Goal: Task Accomplishment & Management: Use online tool/utility

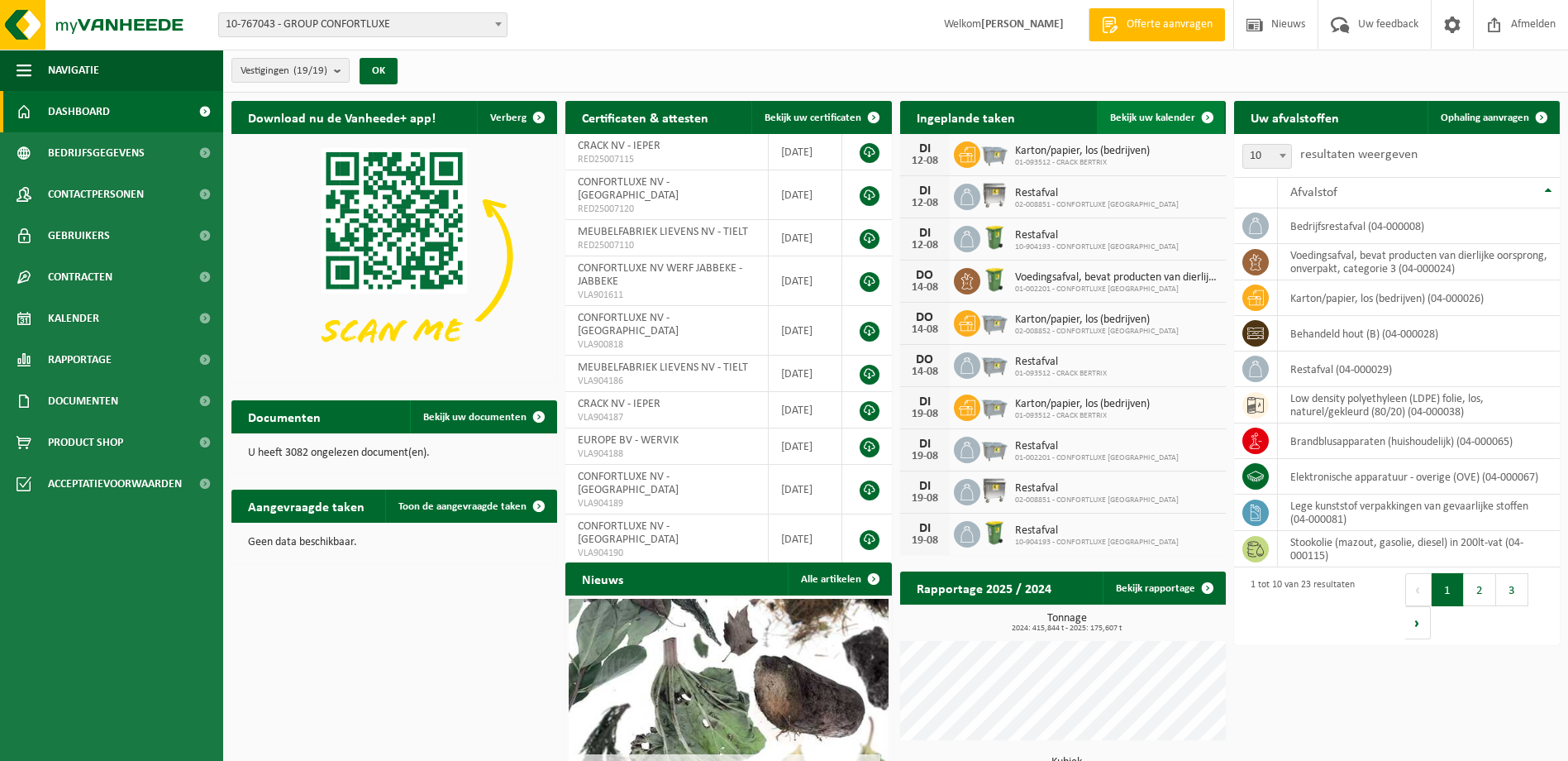
click at [1174, 112] on span "Bekijk uw kalender" at bounding box center [1153, 117] width 85 height 10
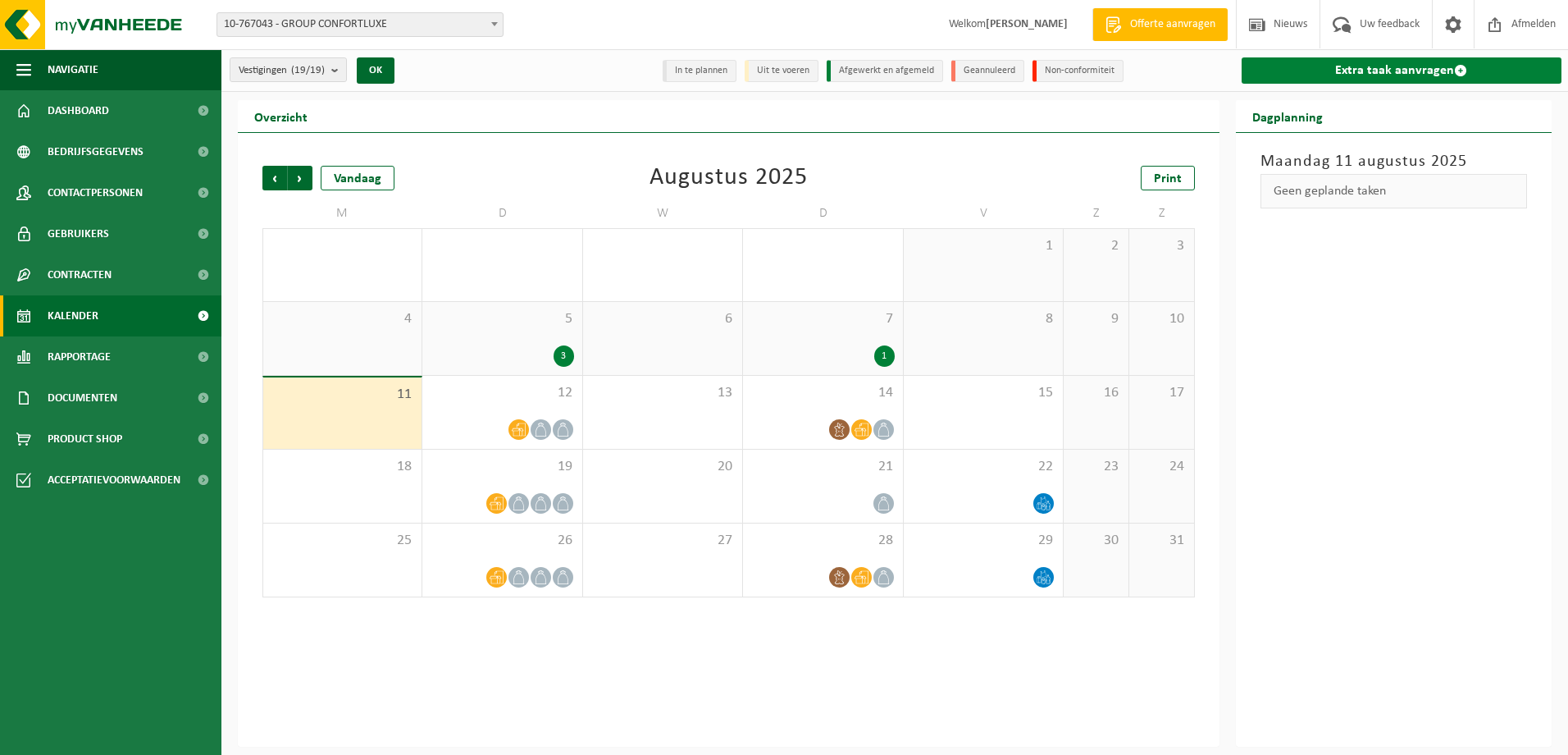
click at [1350, 74] on link "Extra taak aanvragen" at bounding box center [1401, 70] width 320 height 27
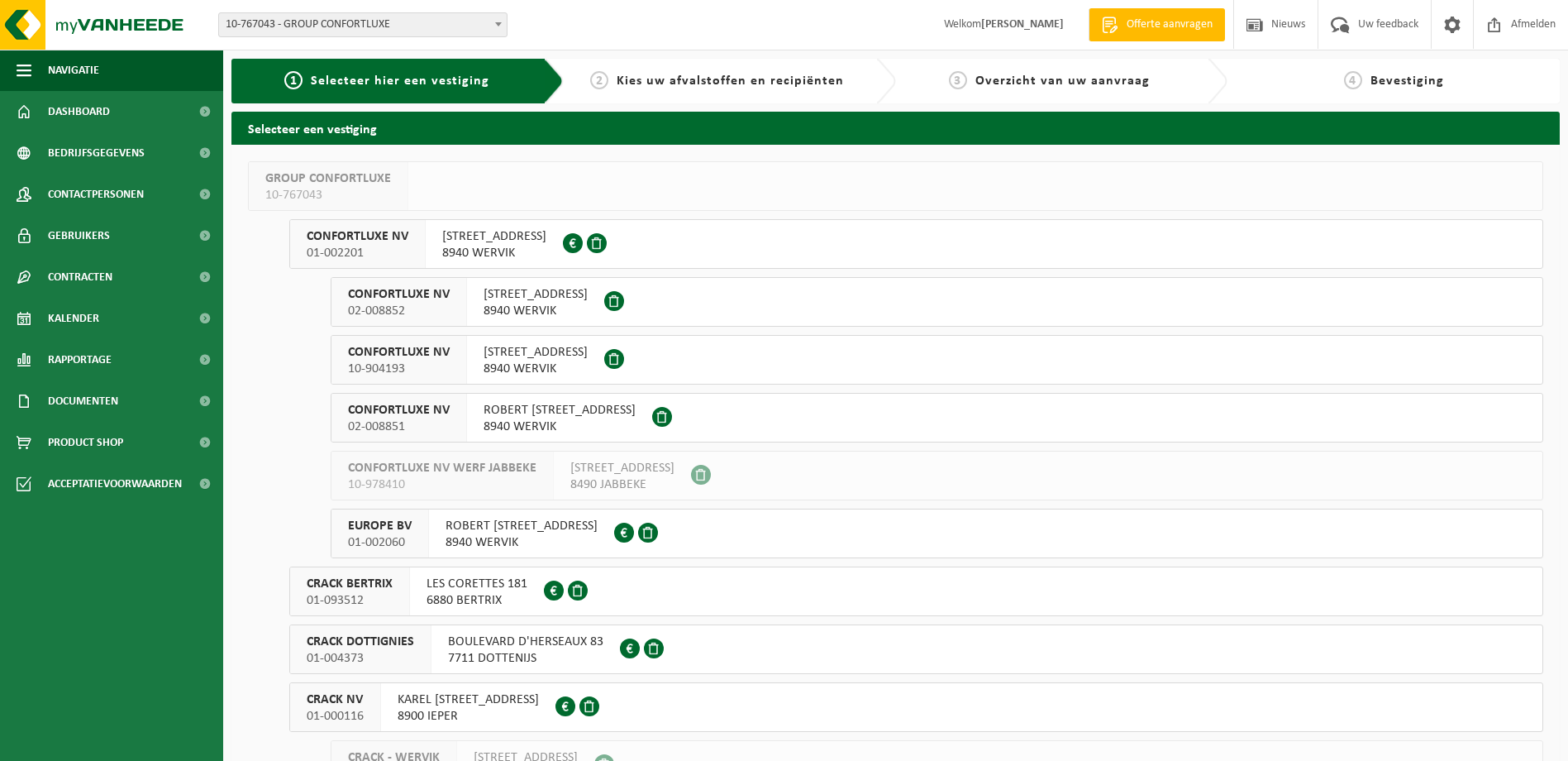
click at [582, 312] on span "8940 WERVIK" at bounding box center [535, 310] width 104 height 16
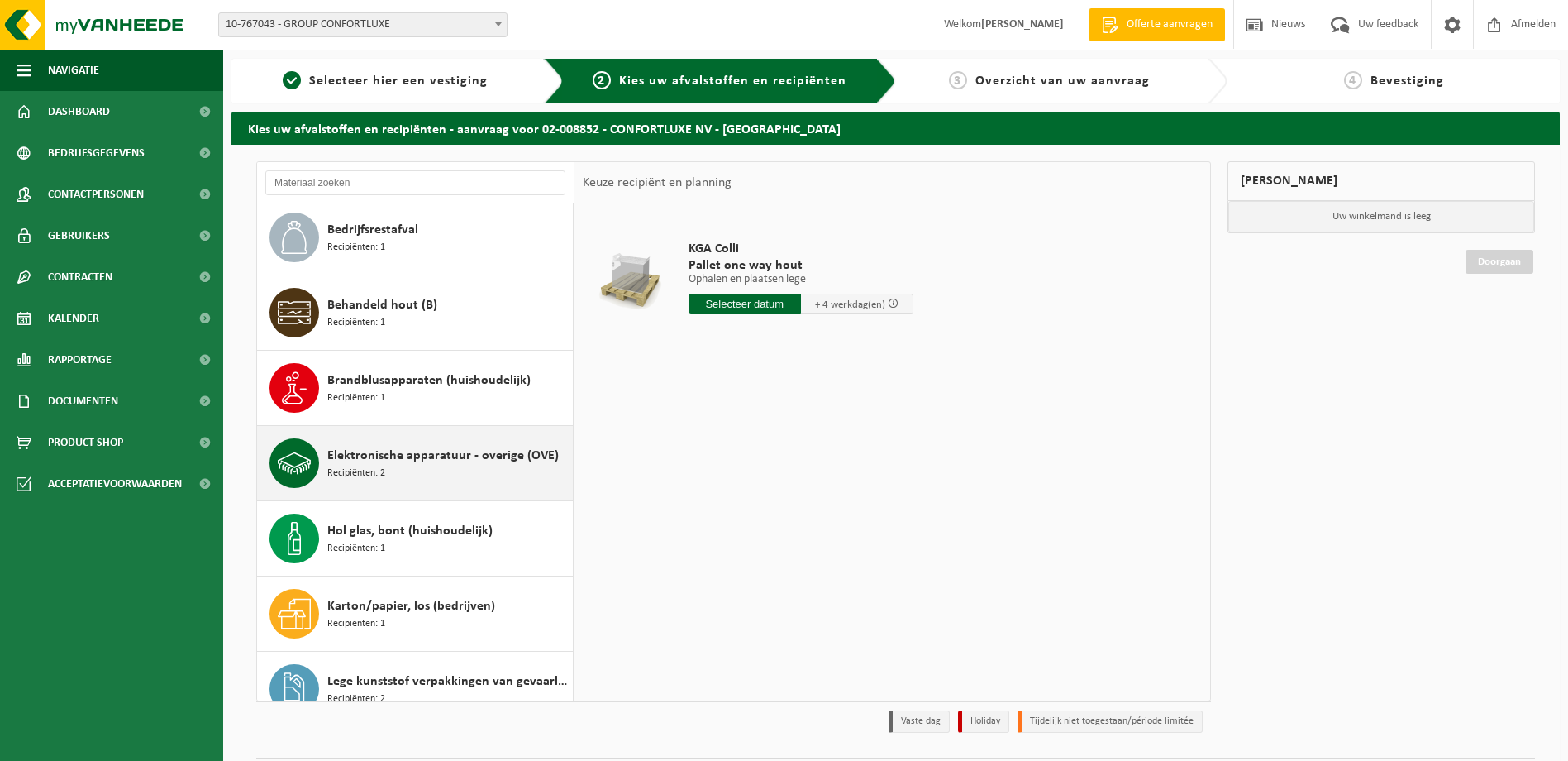
click at [411, 458] on span "Elektronische apparatuur - overige (OVE)" at bounding box center [443, 455] width 232 height 20
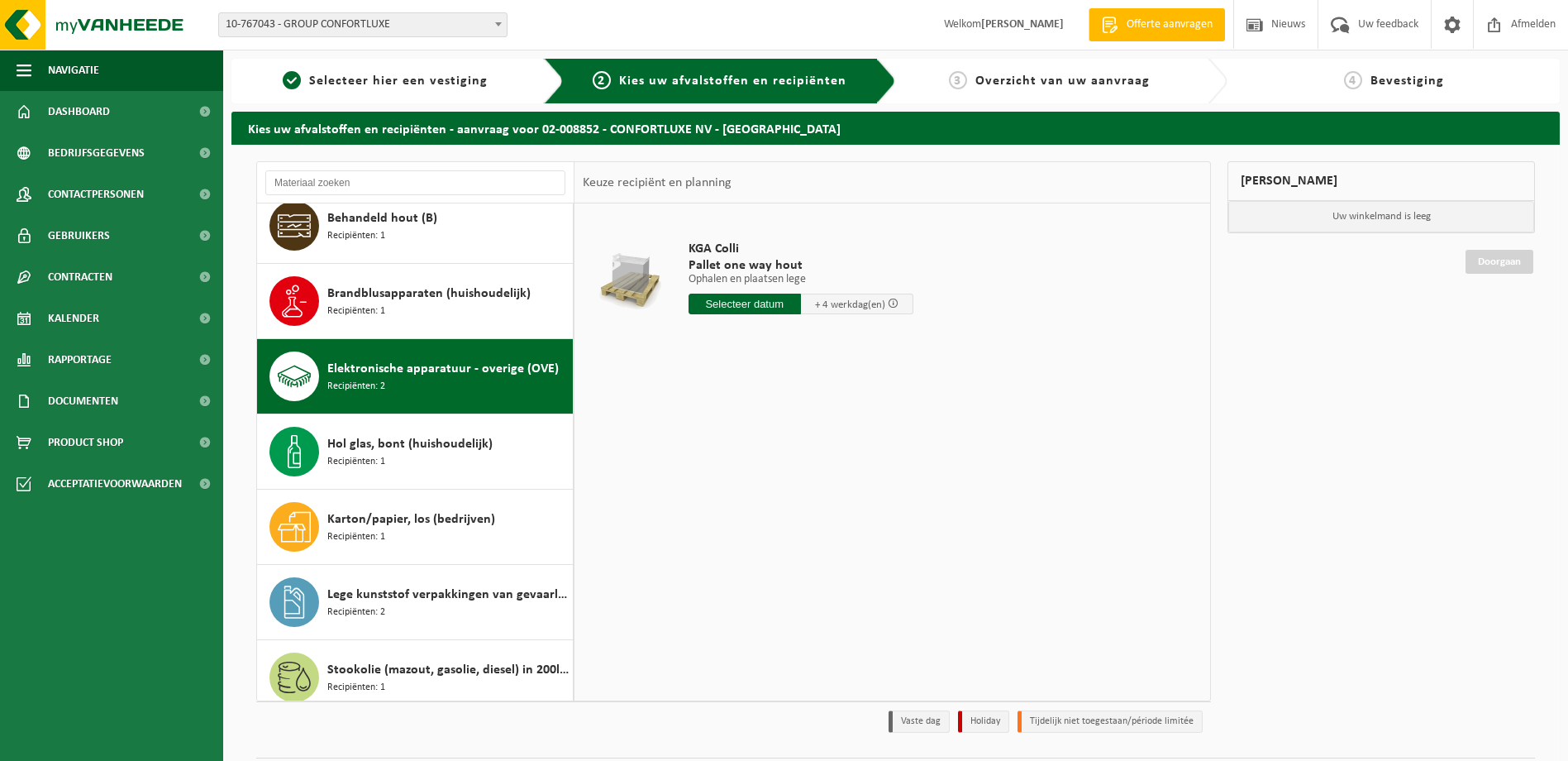
scroll to position [256, 0]
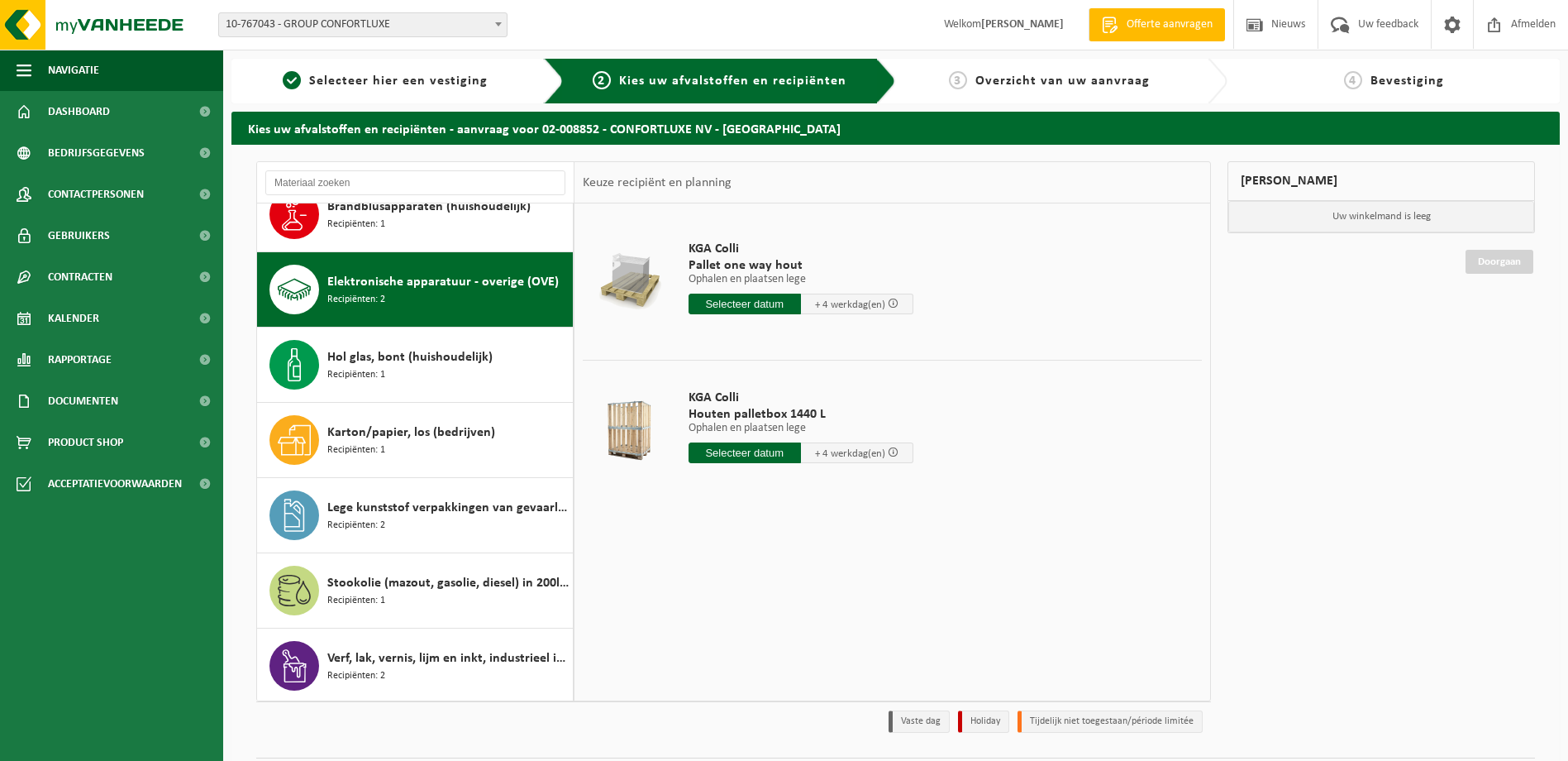
click at [758, 446] on input "text" at bounding box center [744, 452] width 112 height 21
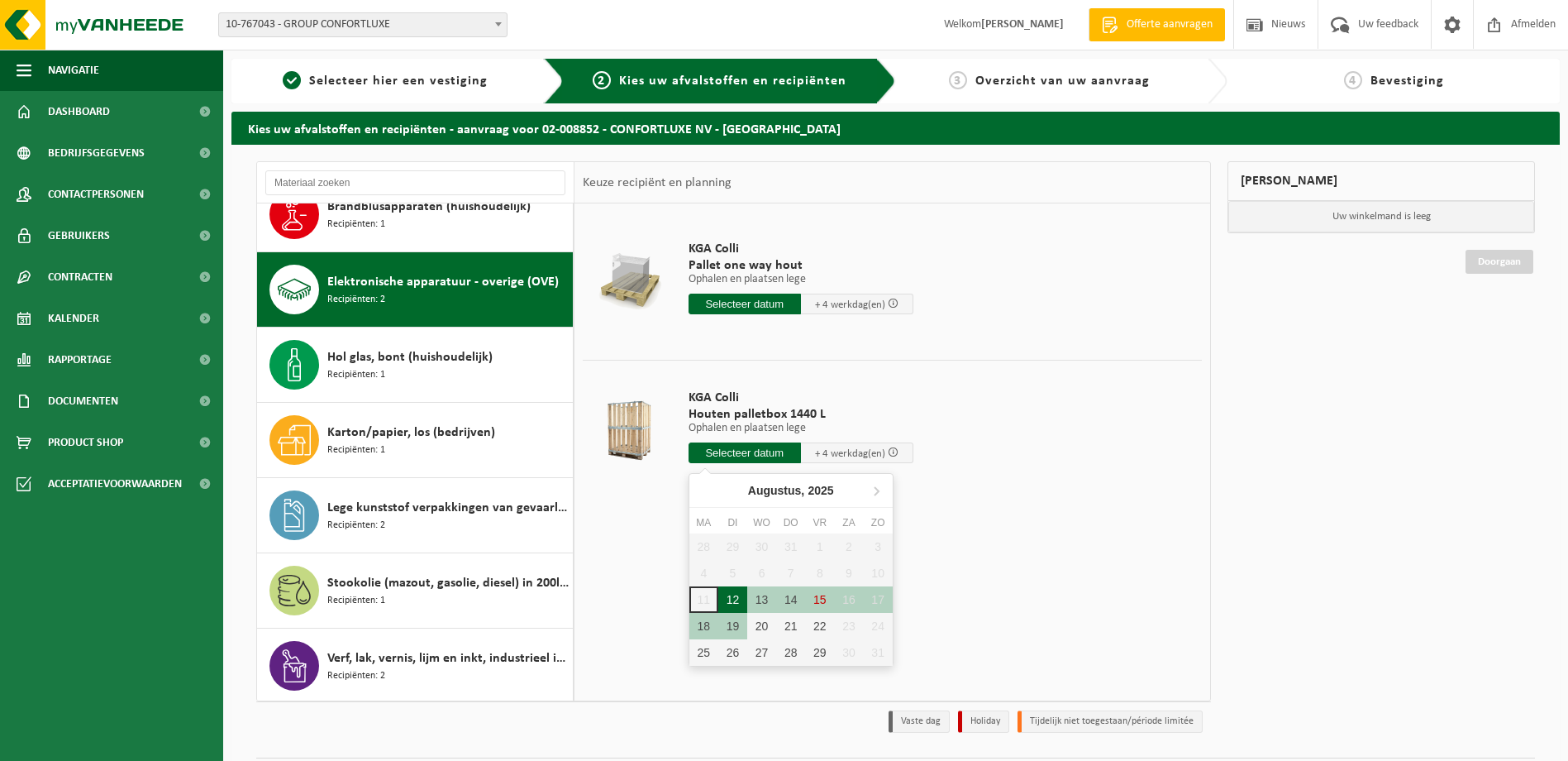
click at [724, 597] on div "12" at bounding box center [733, 599] width 29 height 27
type input "Van 2025-08-12"
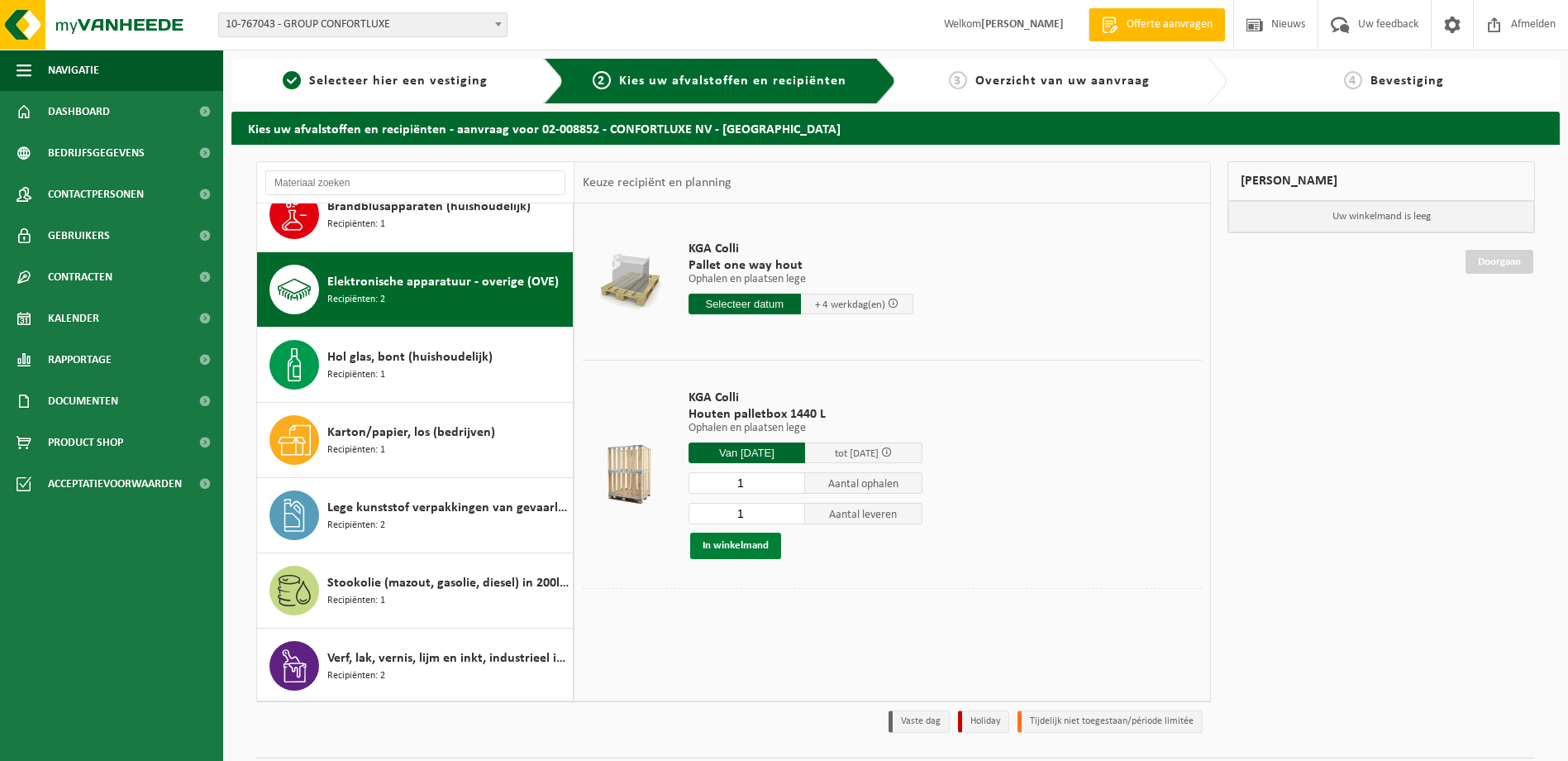
click at [744, 547] on button "In winkelmand" at bounding box center [736, 546] width 91 height 27
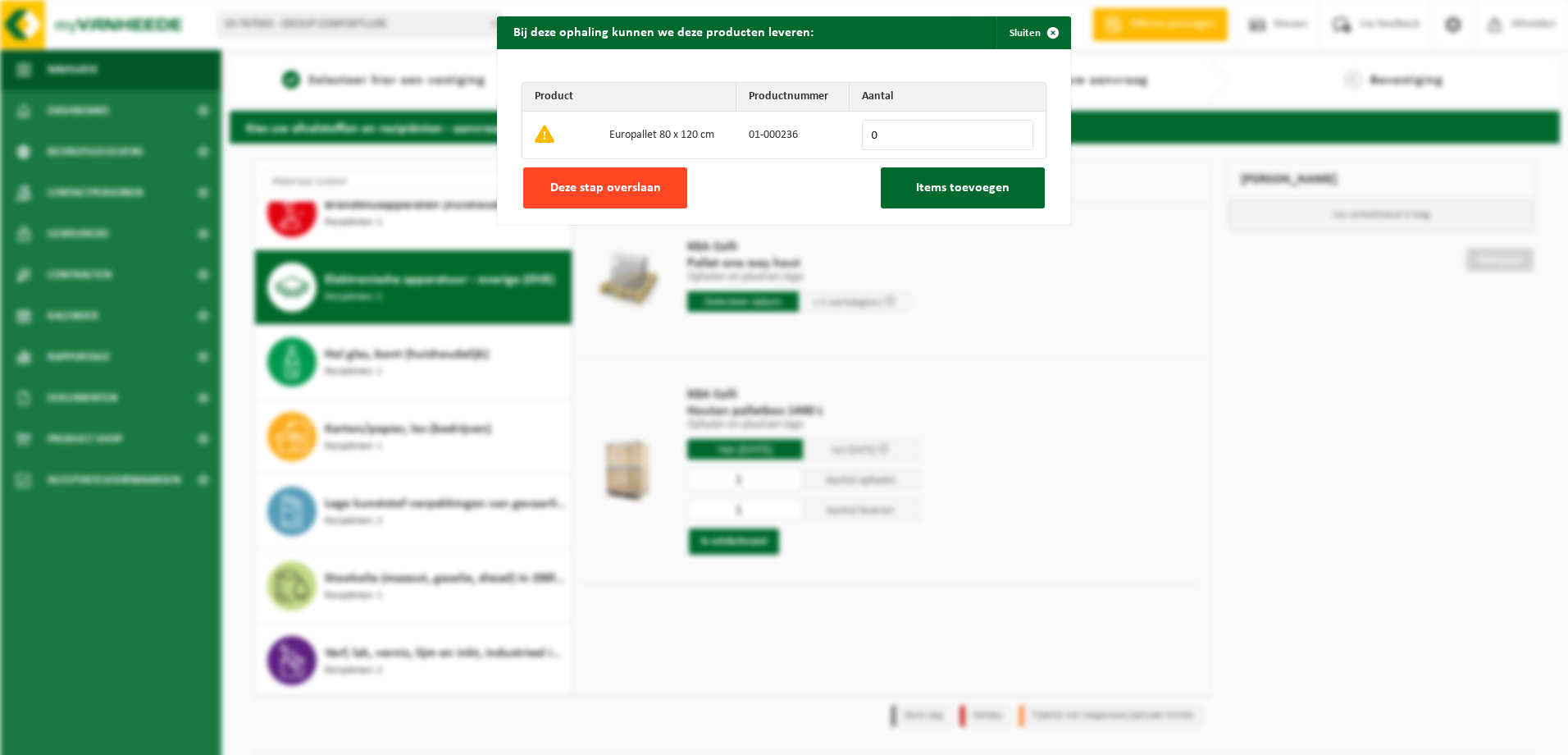
click at [654, 197] on button "Deze stap overslaan" at bounding box center [605, 188] width 164 height 41
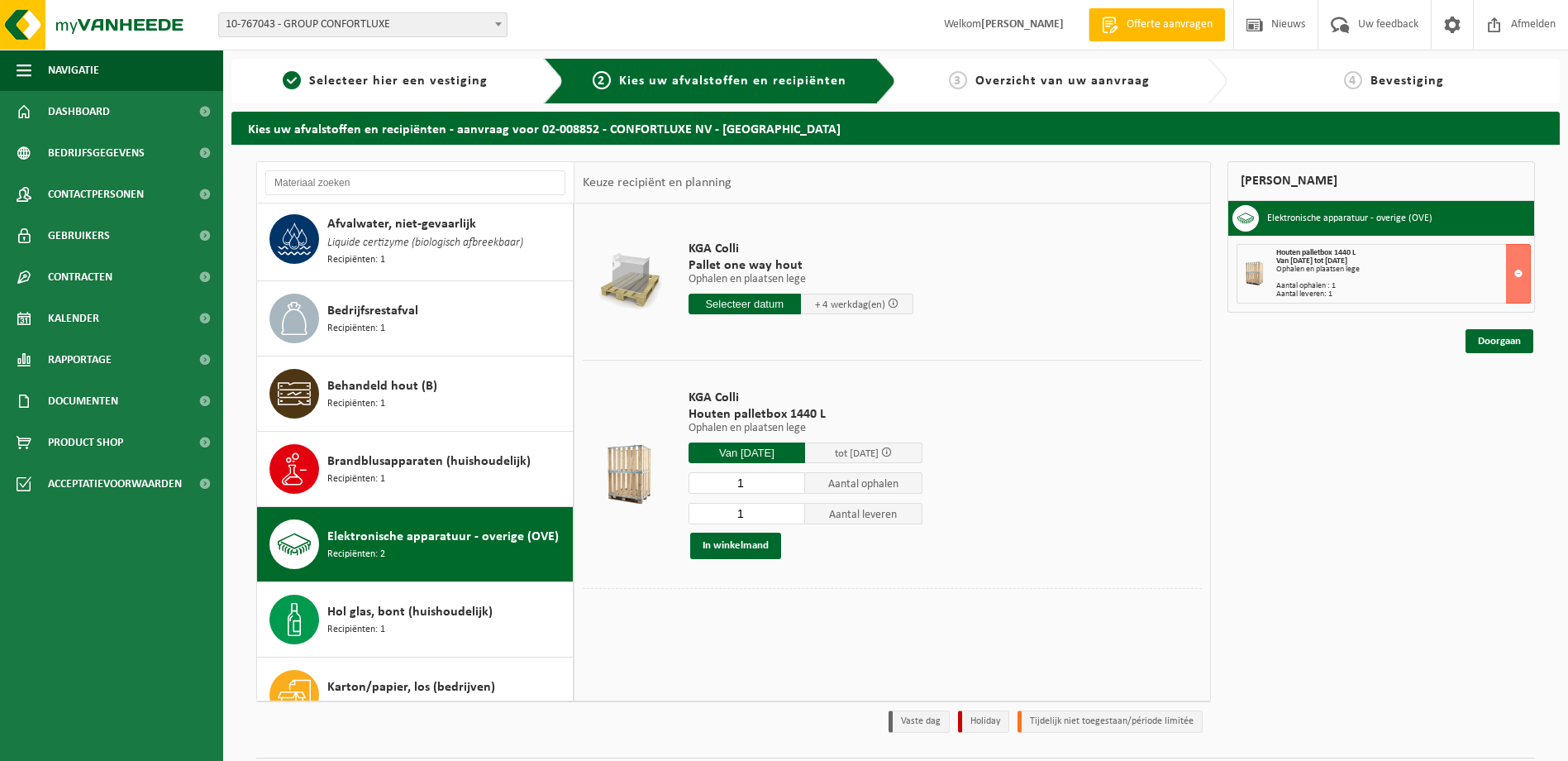
scroll to position [0, 0]
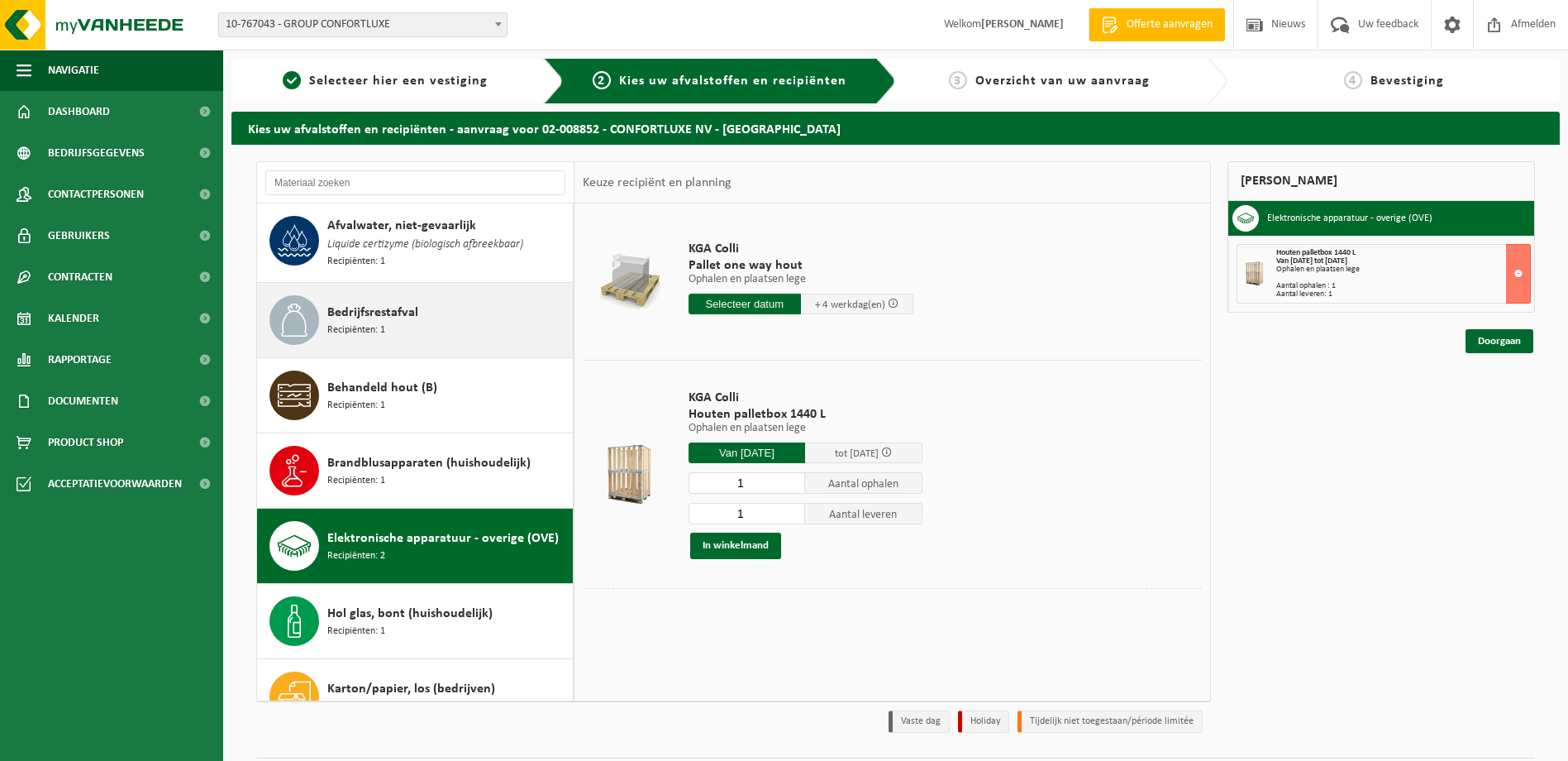
click at [420, 313] on div "Bedrijfsrestafval Recipiënten: 1" at bounding box center [448, 321] width 241 height 50
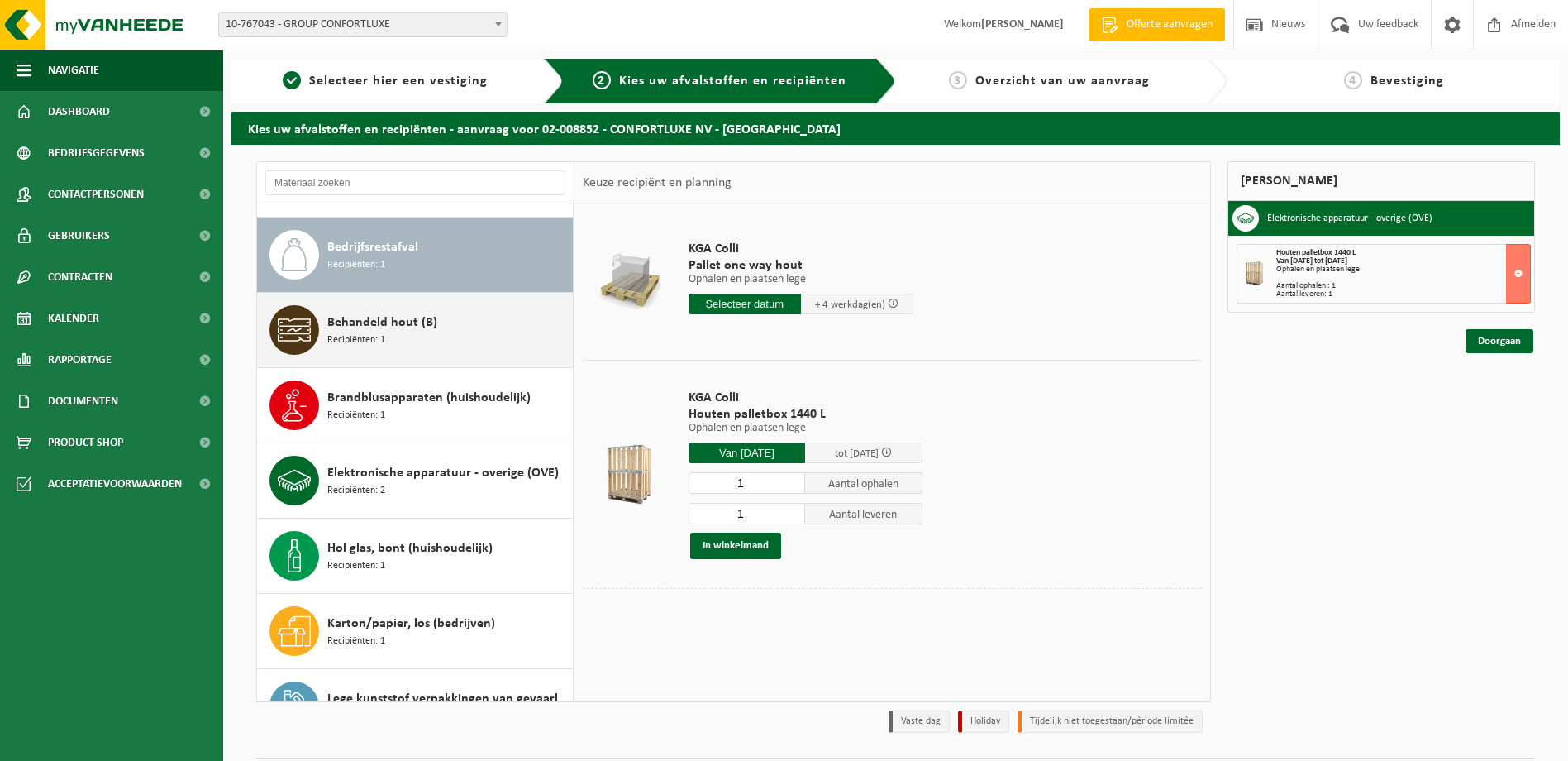
scroll to position [77, 0]
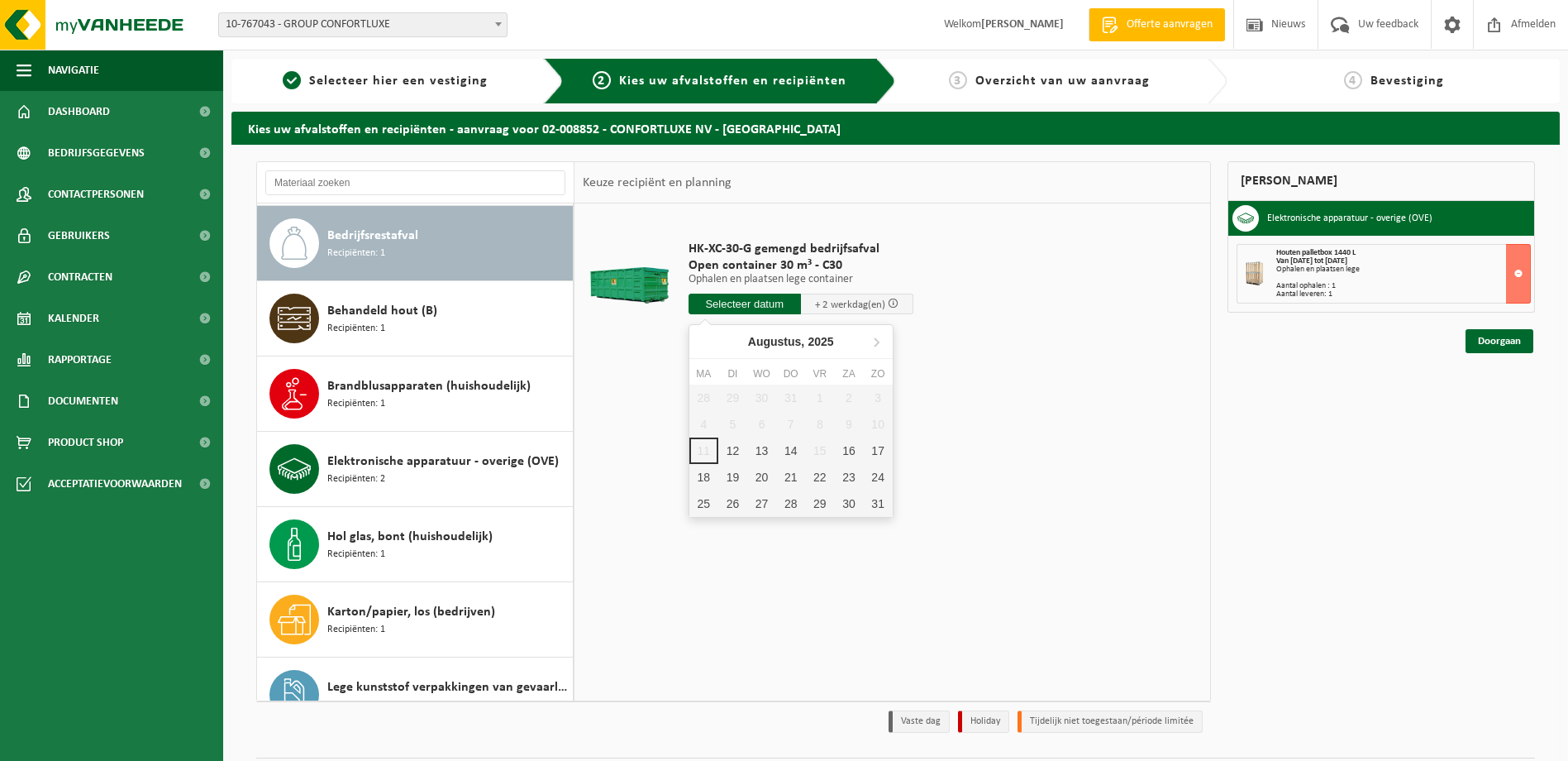
click at [750, 303] on input "text" at bounding box center [744, 304] width 112 height 21
click at [721, 446] on div "12" at bounding box center [733, 451] width 29 height 27
type input "Van 2025-08-12"
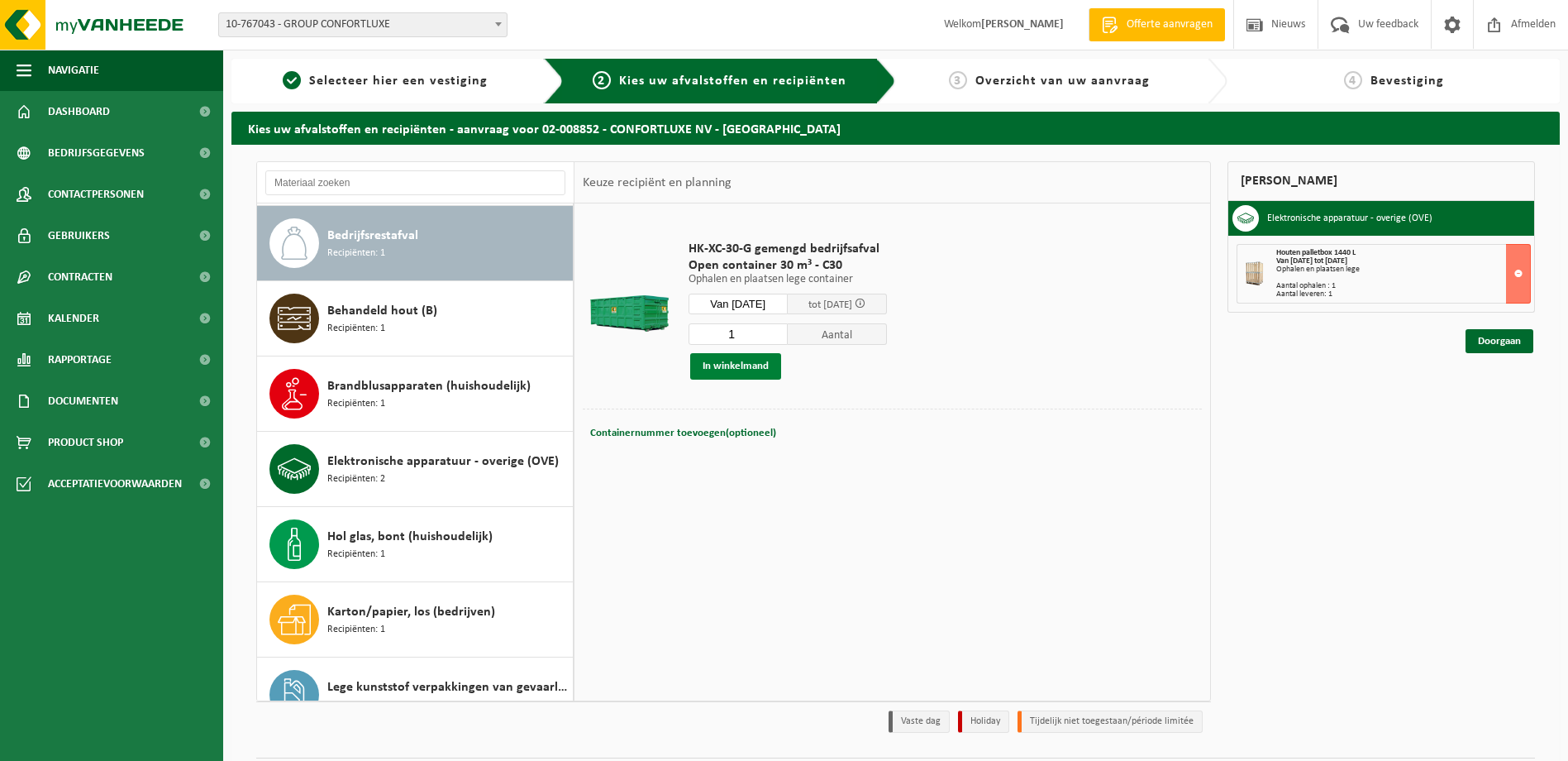
click at [725, 368] on button "In winkelmand" at bounding box center [736, 366] width 91 height 27
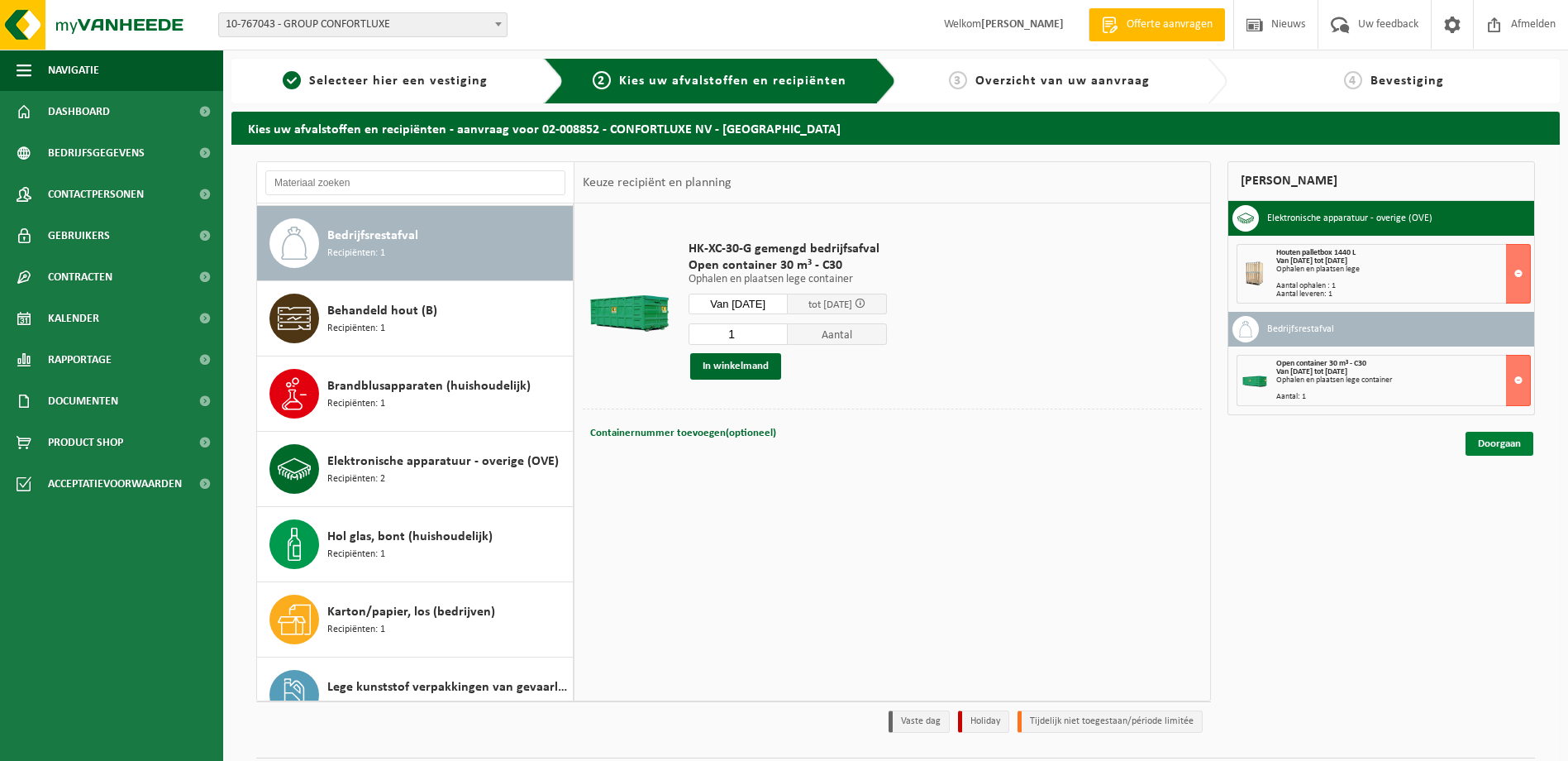
click at [1509, 446] on link "Doorgaan" at bounding box center [1499, 444] width 68 height 24
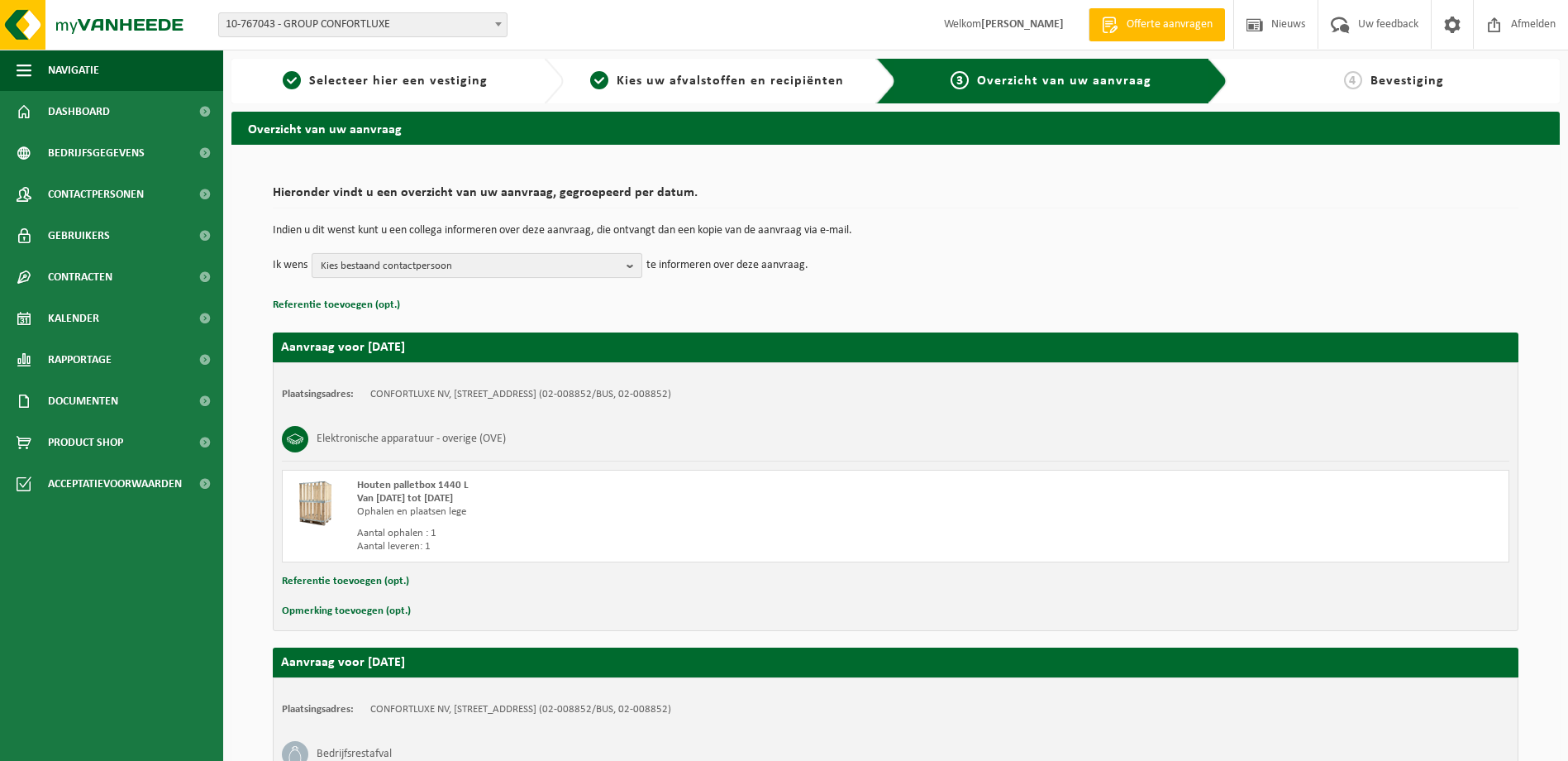
click at [408, 270] on span "Kies bestaand contactpersoon" at bounding box center [470, 266] width 299 height 25
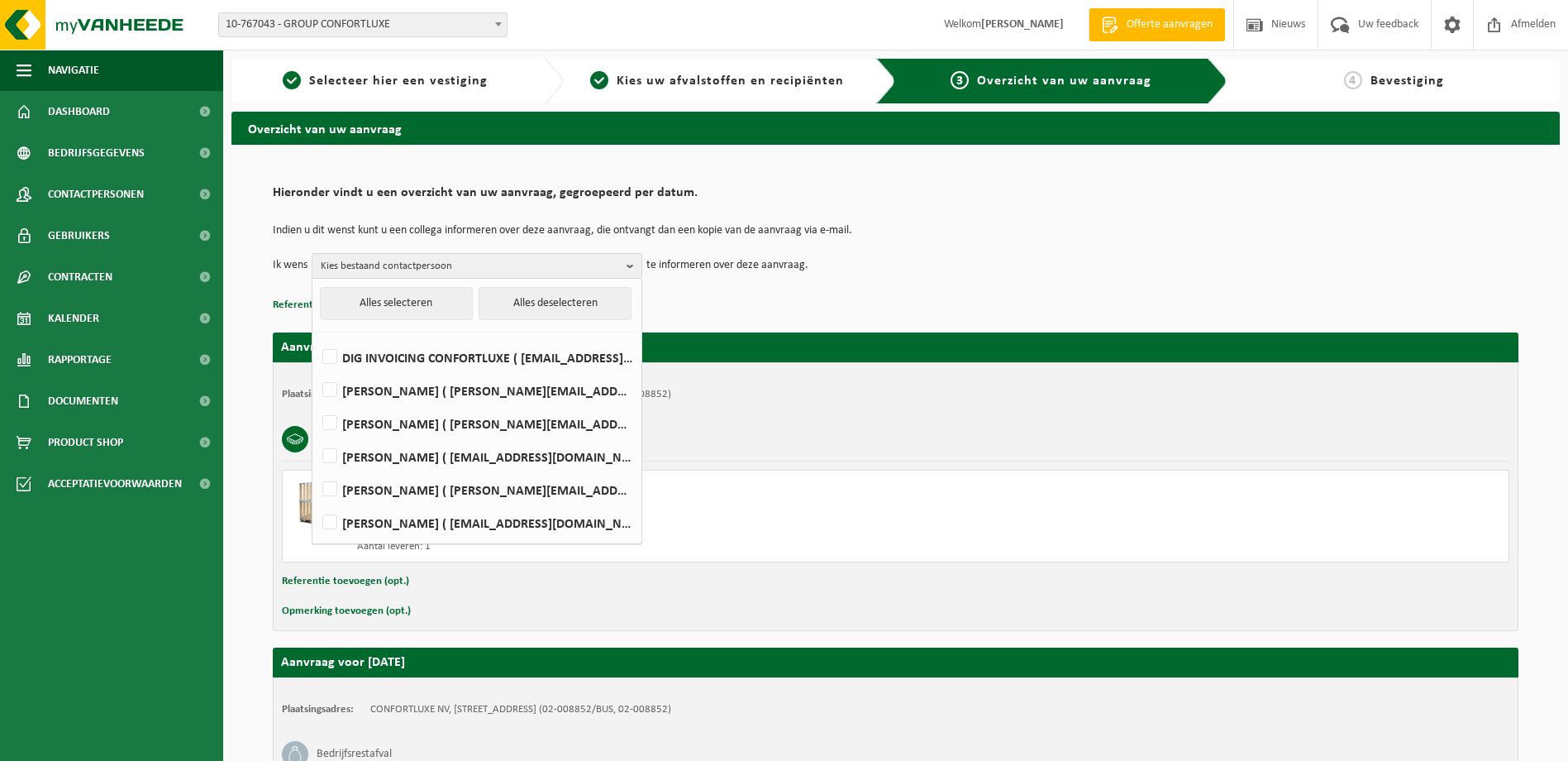
click at [918, 304] on p "Referentie toevoegen (opt.)" at bounding box center [896, 305] width 1246 height 22
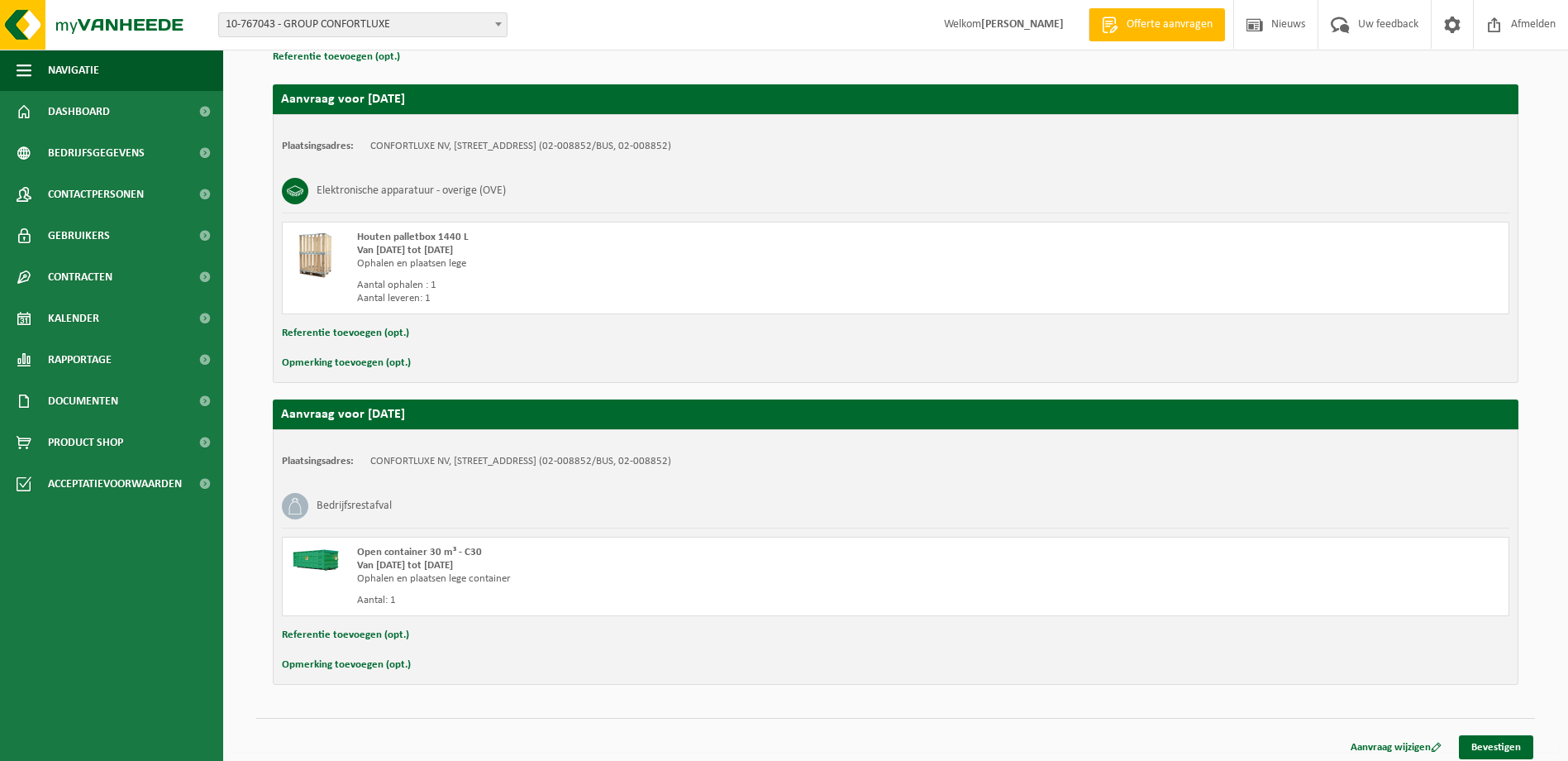
scroll to position [256, 0]
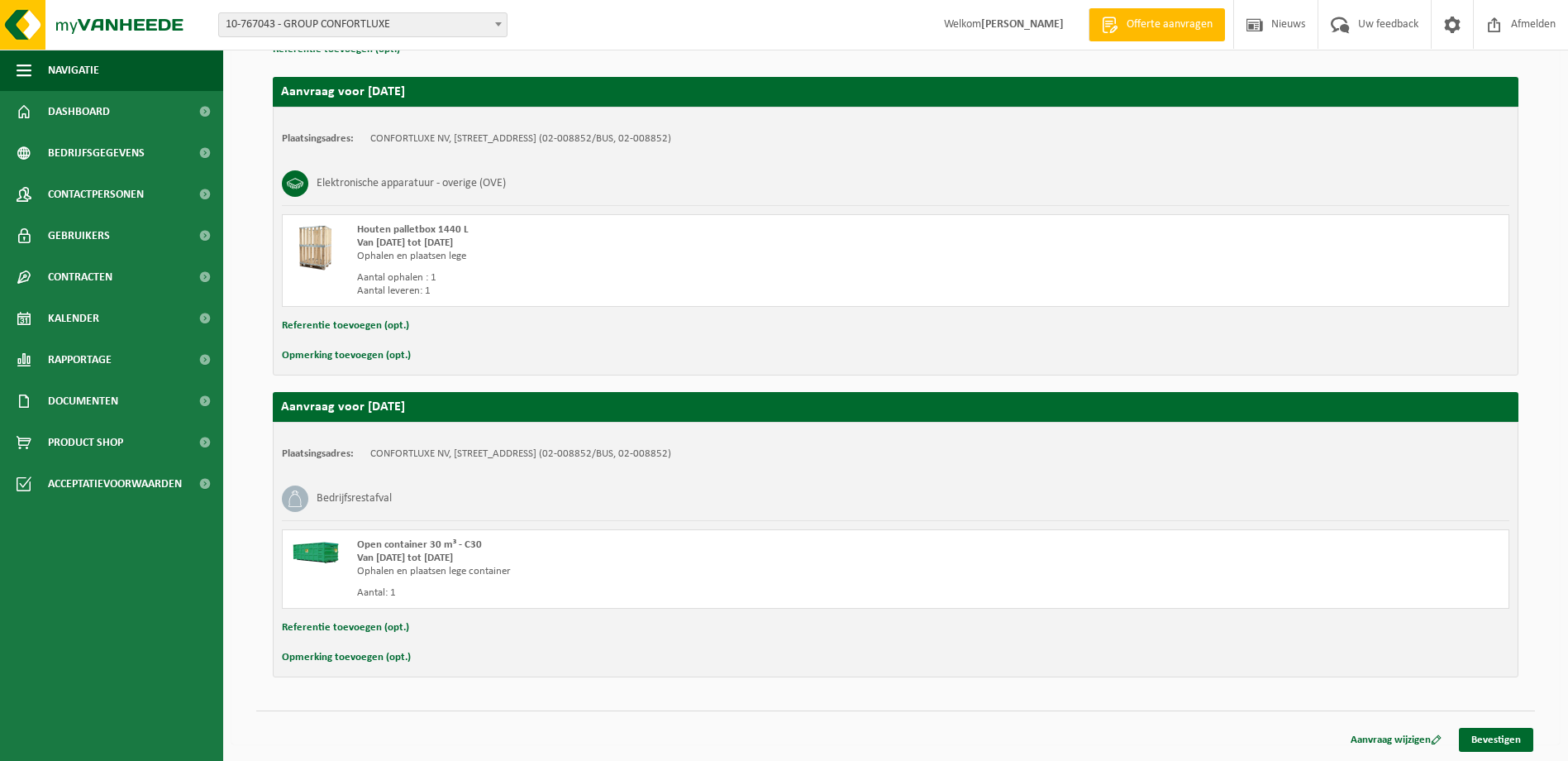
click at [346, 354] on button "Opmerking toevoegen (opt.)" at bounding box center [346, 355] width 129 height 22
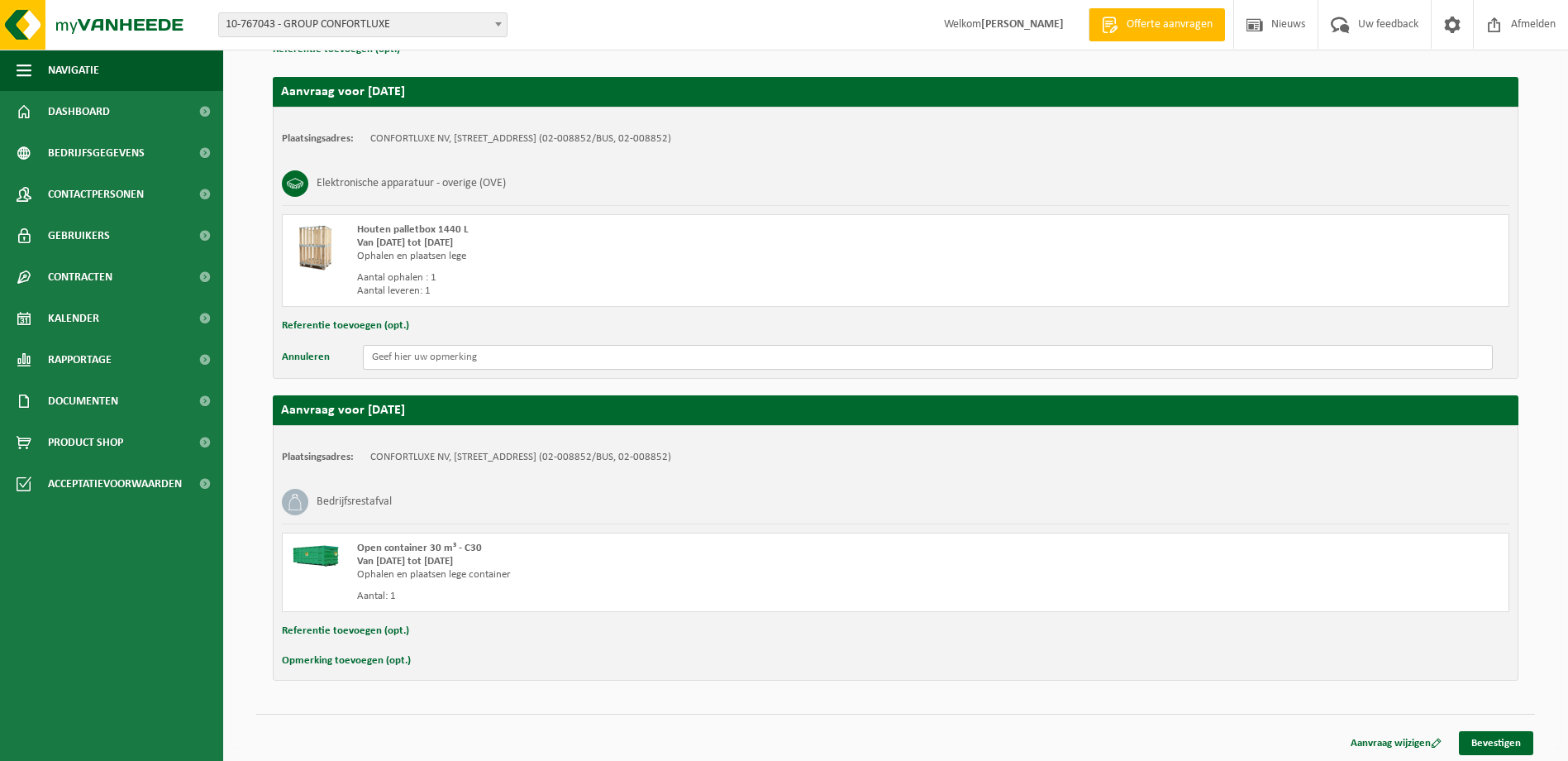
click at [395, 359] on input "text" at bounding box center [928, 357] width 1130 height 25
type input "D"
type input "Dit staat bij huisnummer 126. Oprijden dient te gebeuren tussen 124 en 132."
click at [374, 653] on button "Opmerking toevoegen (opt.)" at bounding box center [346, 660] width 129 height 22
click at [393, 668] on input "text" at bounding box center [928, 662] width 1130 height 25
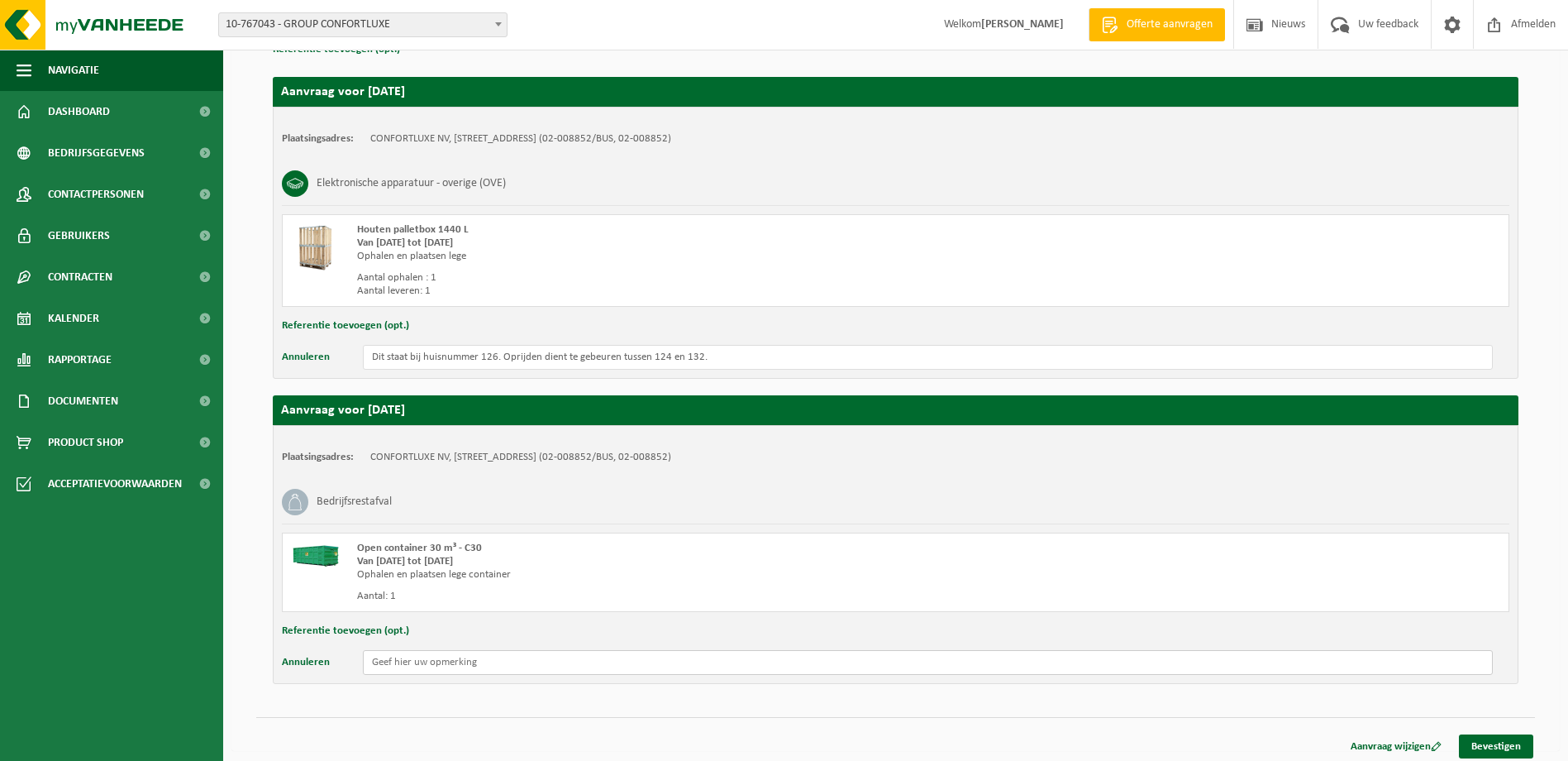
paste input "Dit staat bij huisnummer 126. Oprijden dient te gebeuren tussen 124 en 132."
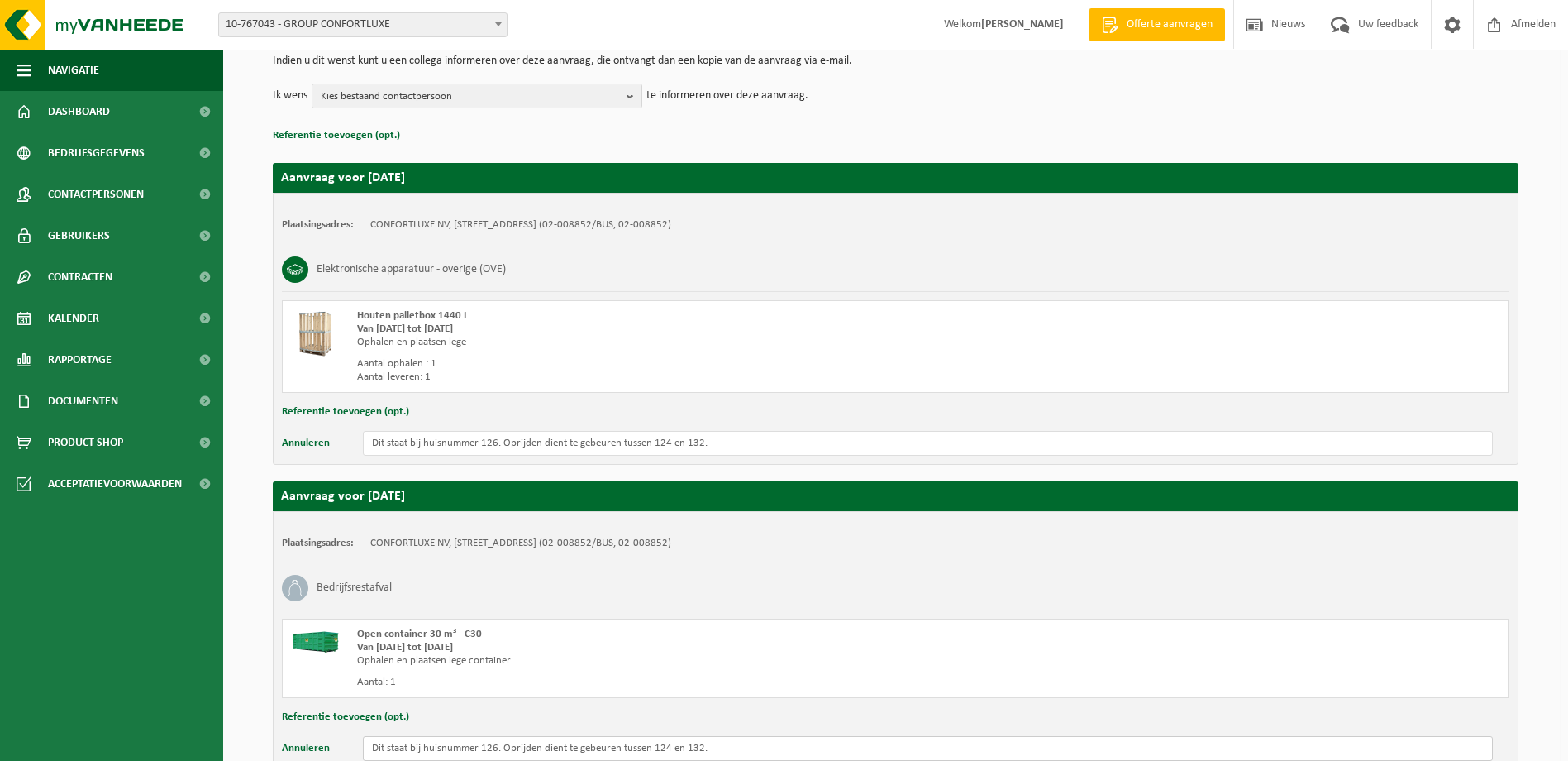
scroll to position [262, 0]
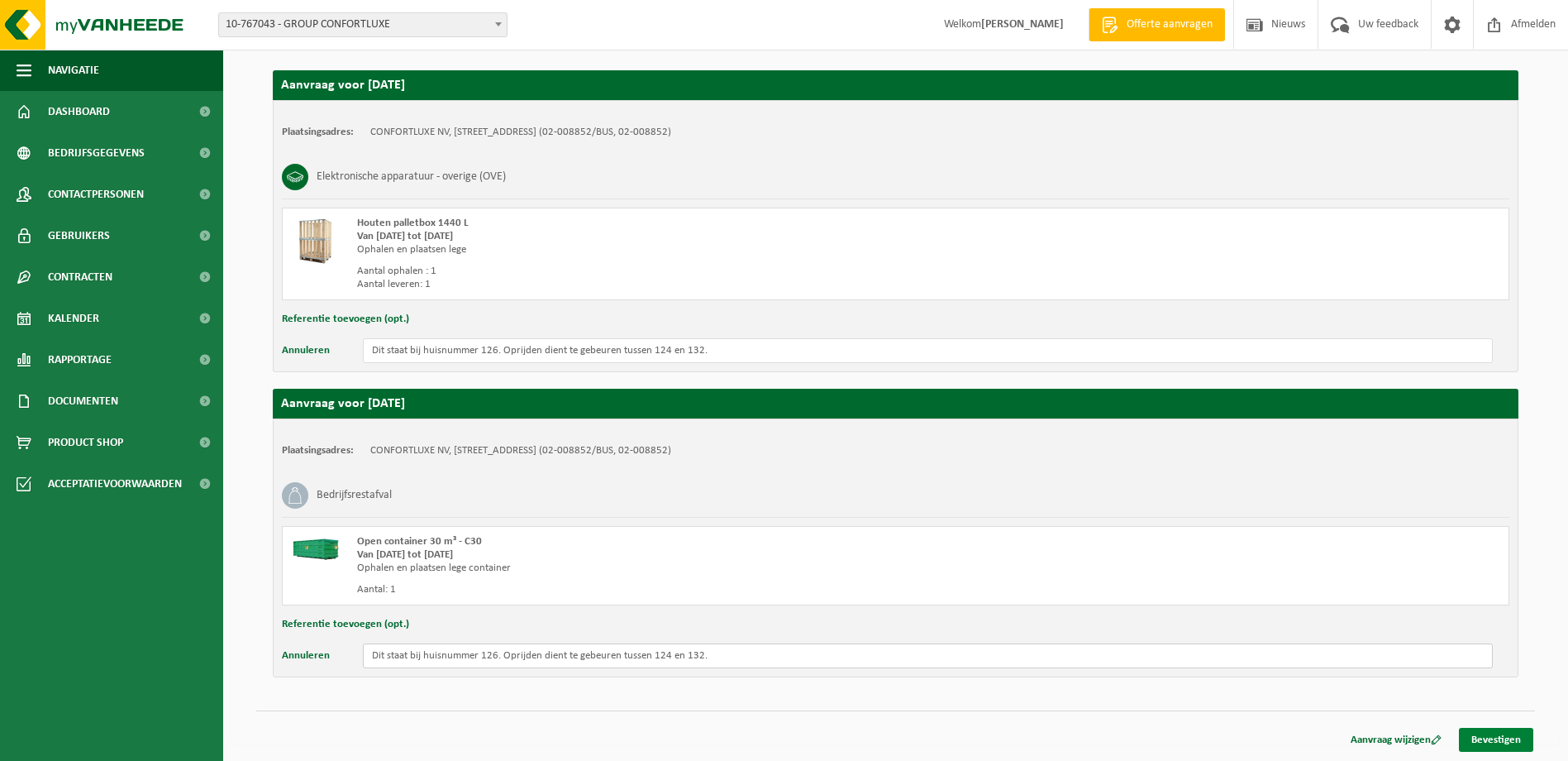
type input "Dit staat bij huisnummer 126. Oprijden dient te gebeuren tussen 124 en 132."
click at [1509, 739] on link "Bevestigen" at bounding box center [1496, 739] width 74 height 24
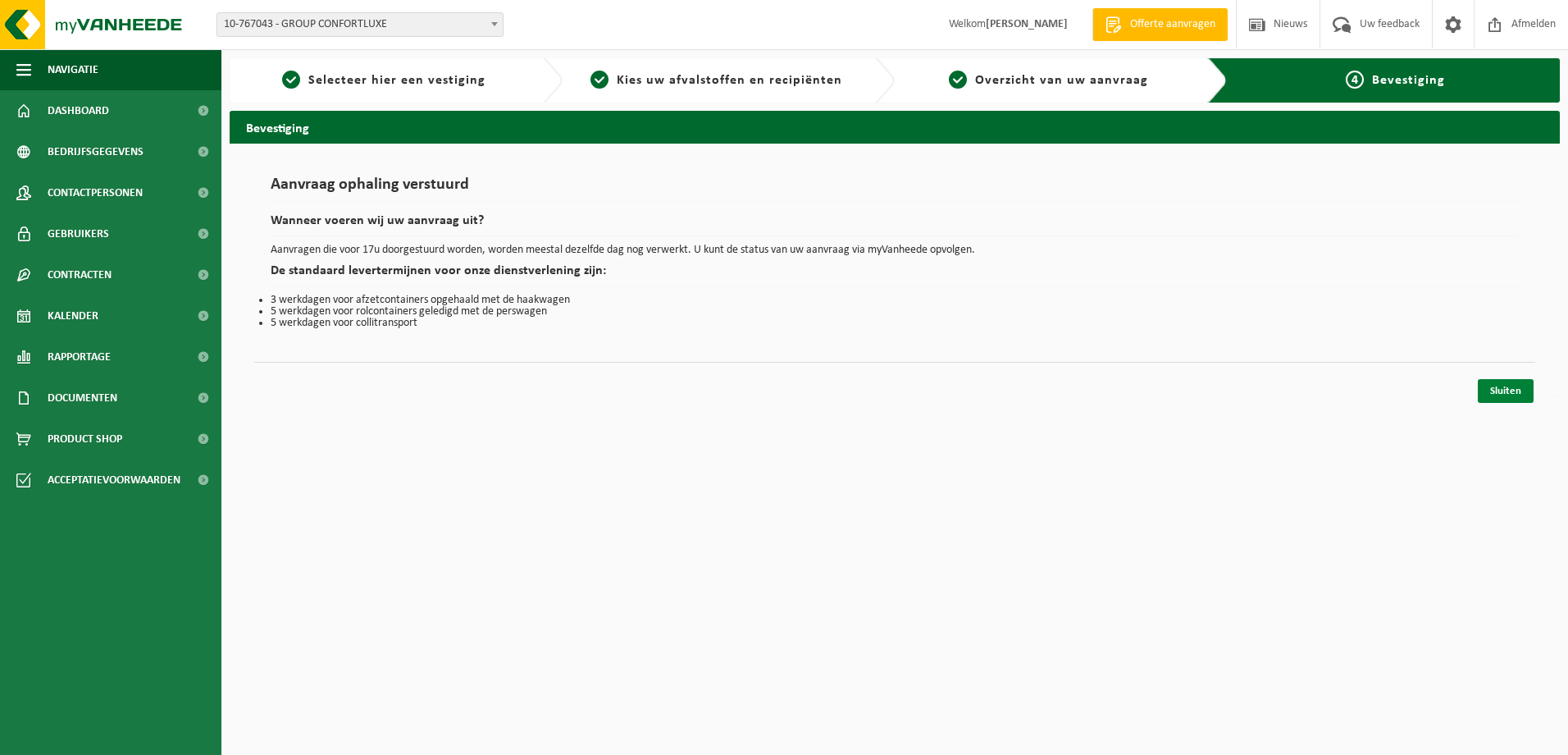
click at [1496, 393] on link "Sluiten" at bounding box center [1505, 391] width 56 height 24
